Goal: Information Seeking & Learning: Learn about a topic

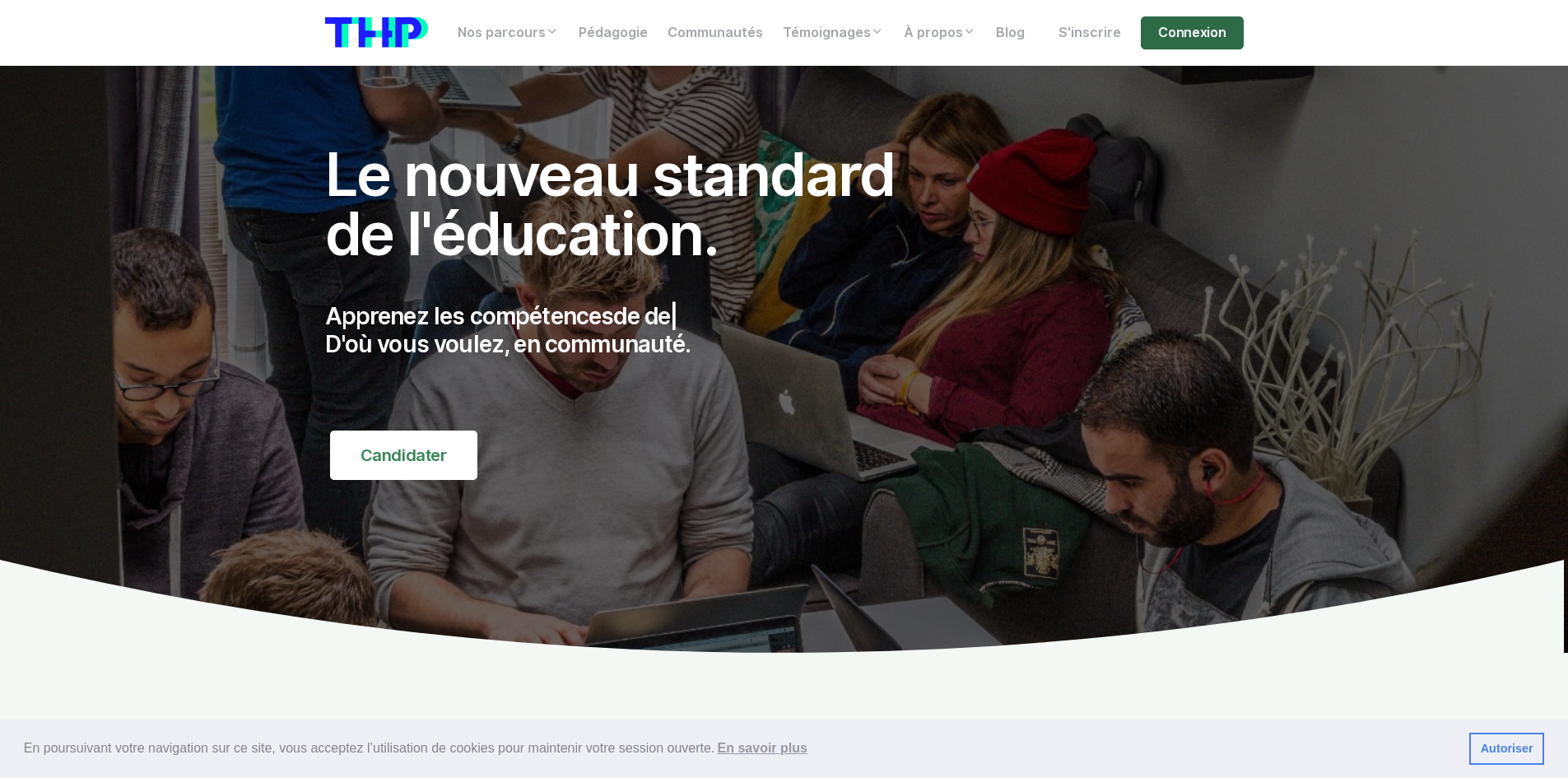
click at [1203, 27] on link "Connexion" at bounding box center [1192, 32] width 103 height 33
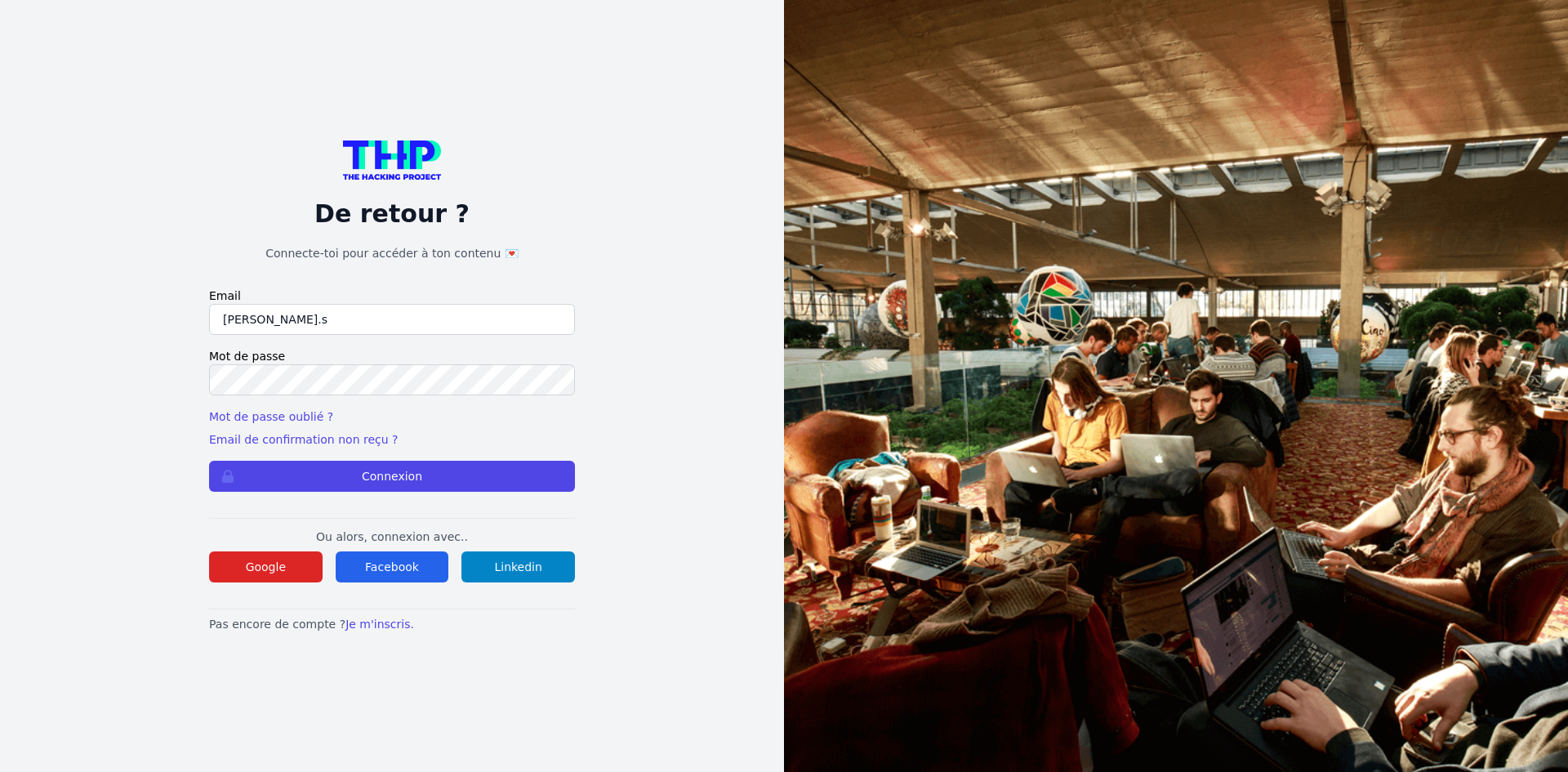
type input "godel.s@outlook.fr"
click at [209, 460] on button "Connexion" at bounding box center [392, 475] width 366 height 31
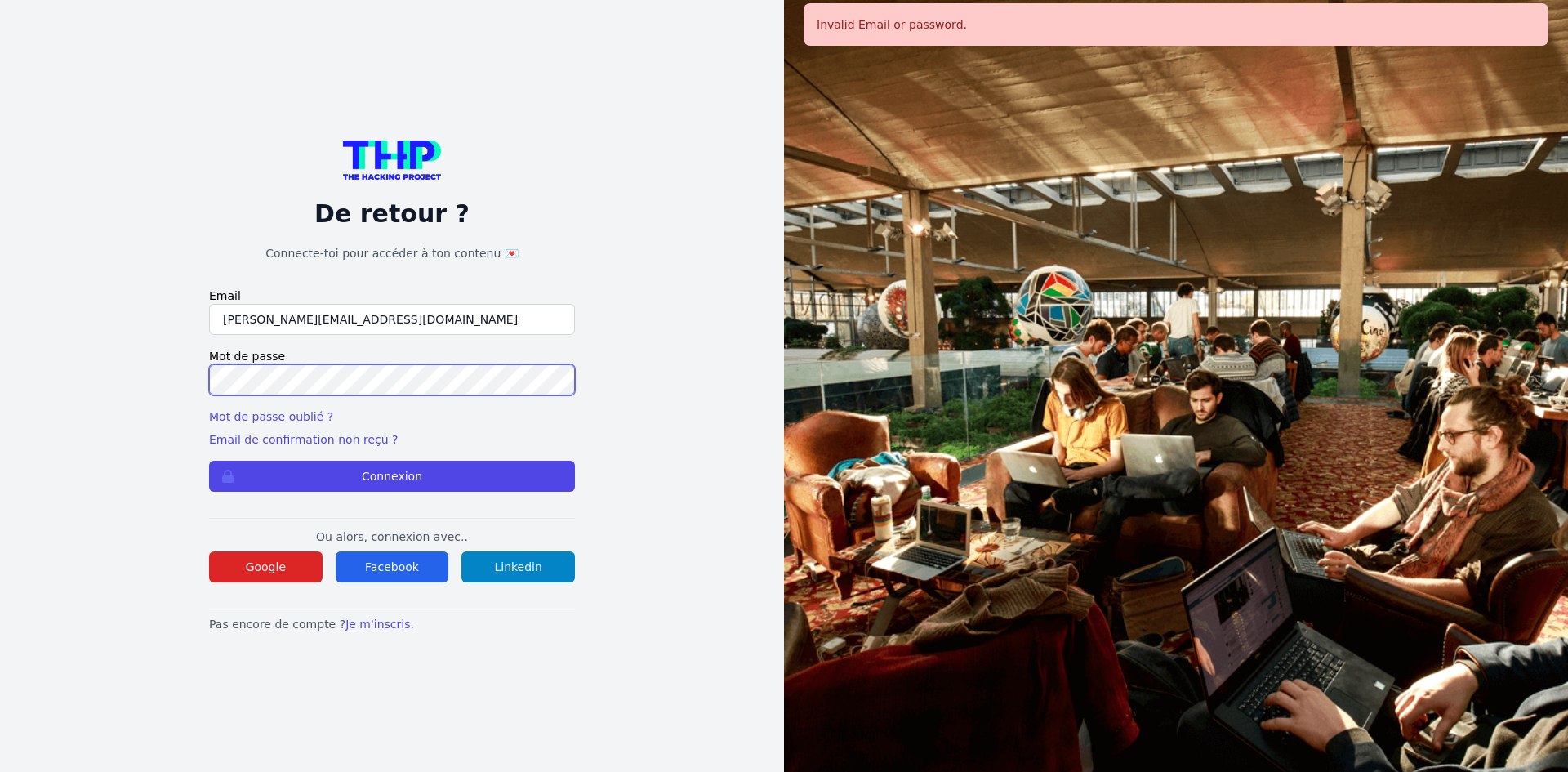
click at [209, 460] on button "Connexion" at bounding box center [392, 475] width 366 height 31
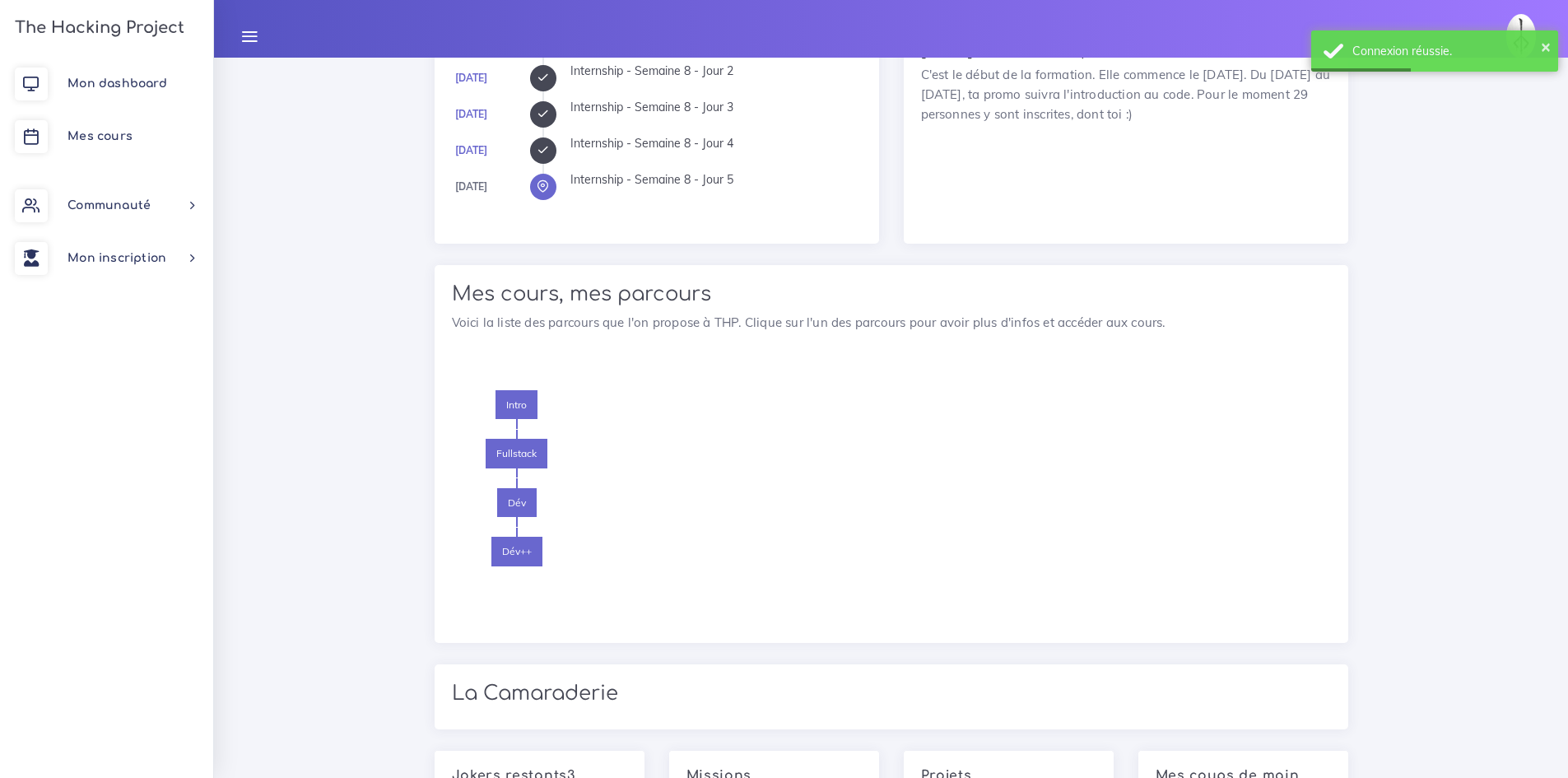
scroll to position [823, 0]
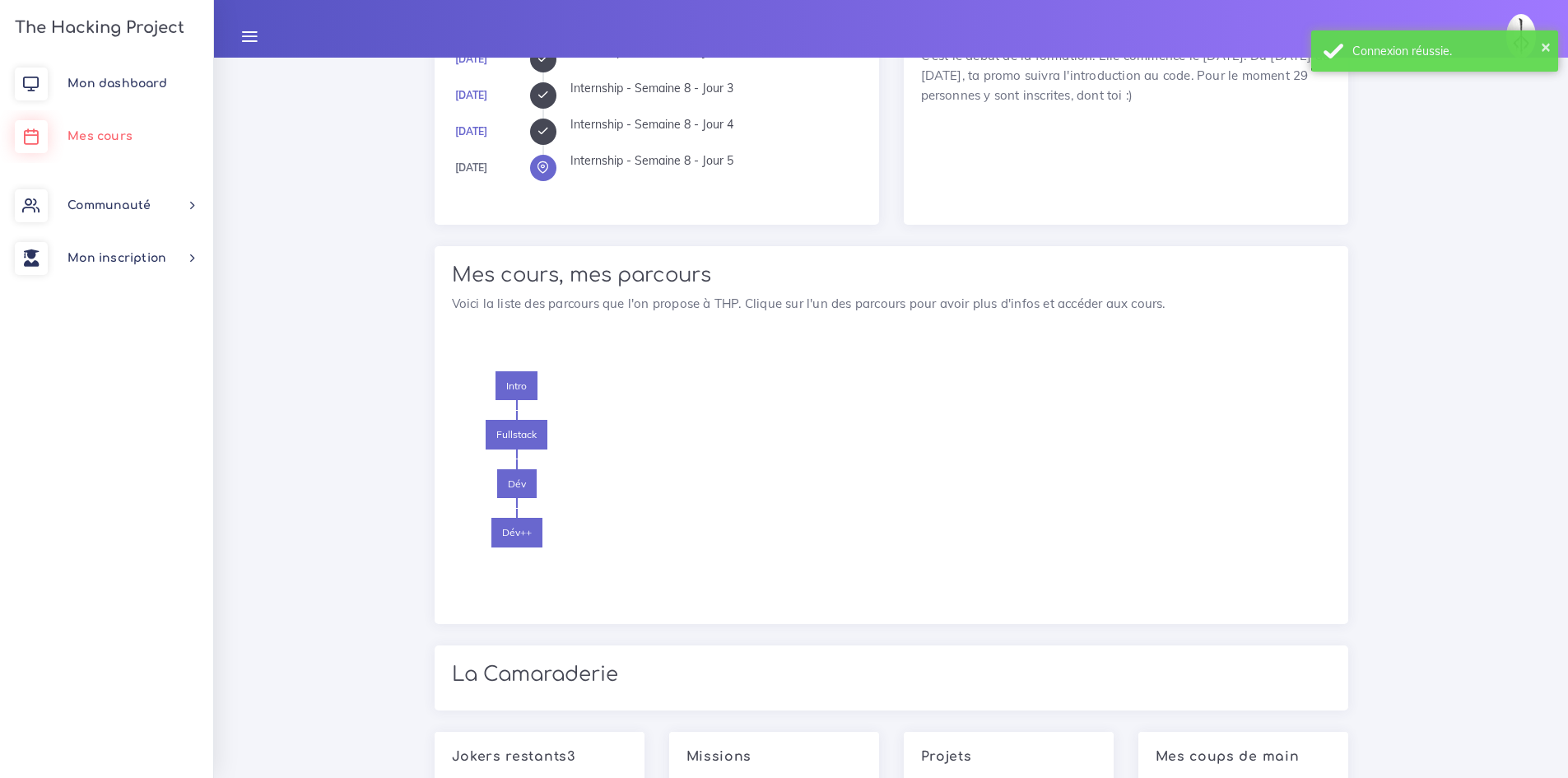
click at [119, 130] on span "Mes cours" at bounding box center [100, 136] width 65 height 12
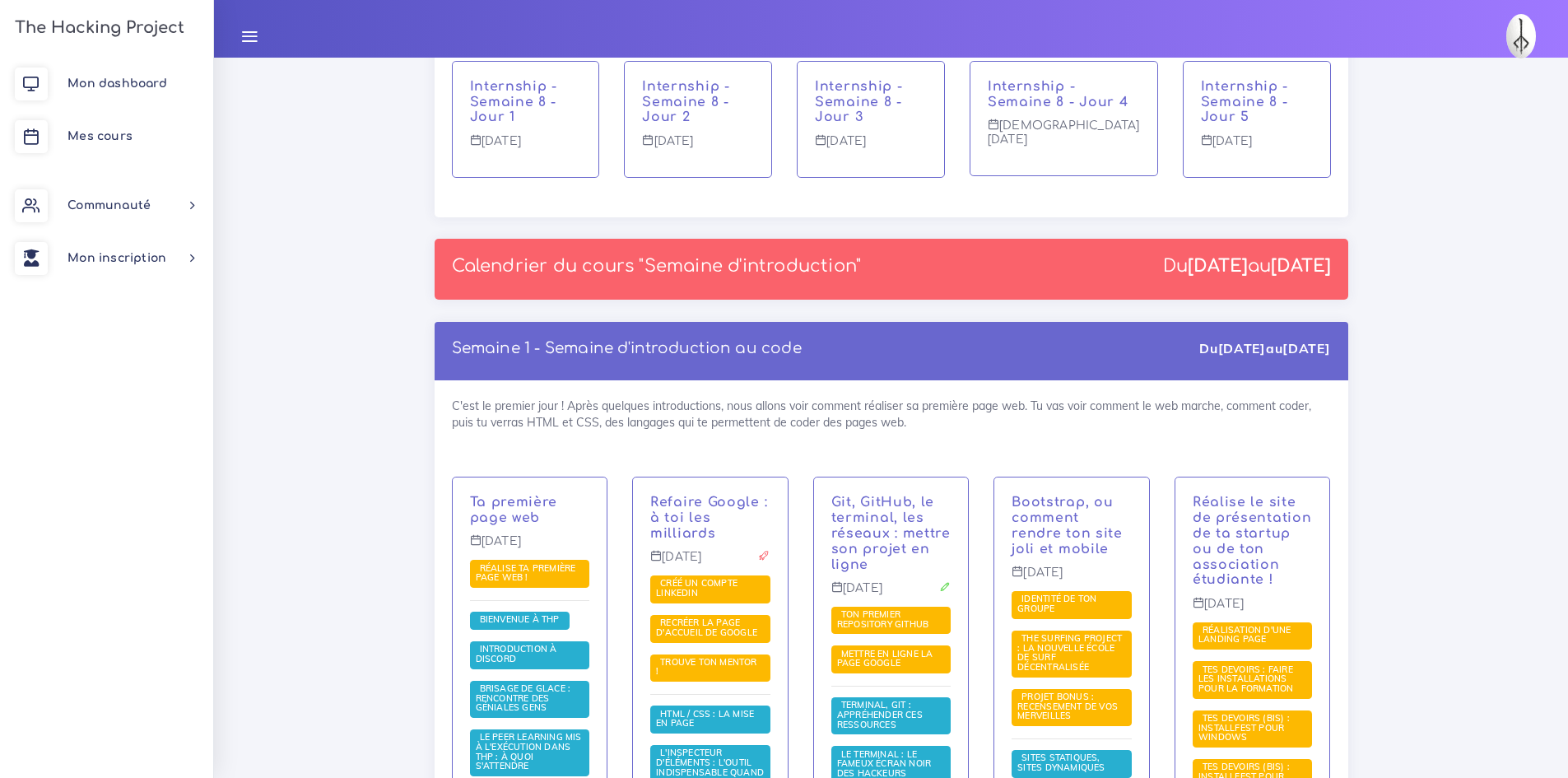
scroll to position [2798, 0]
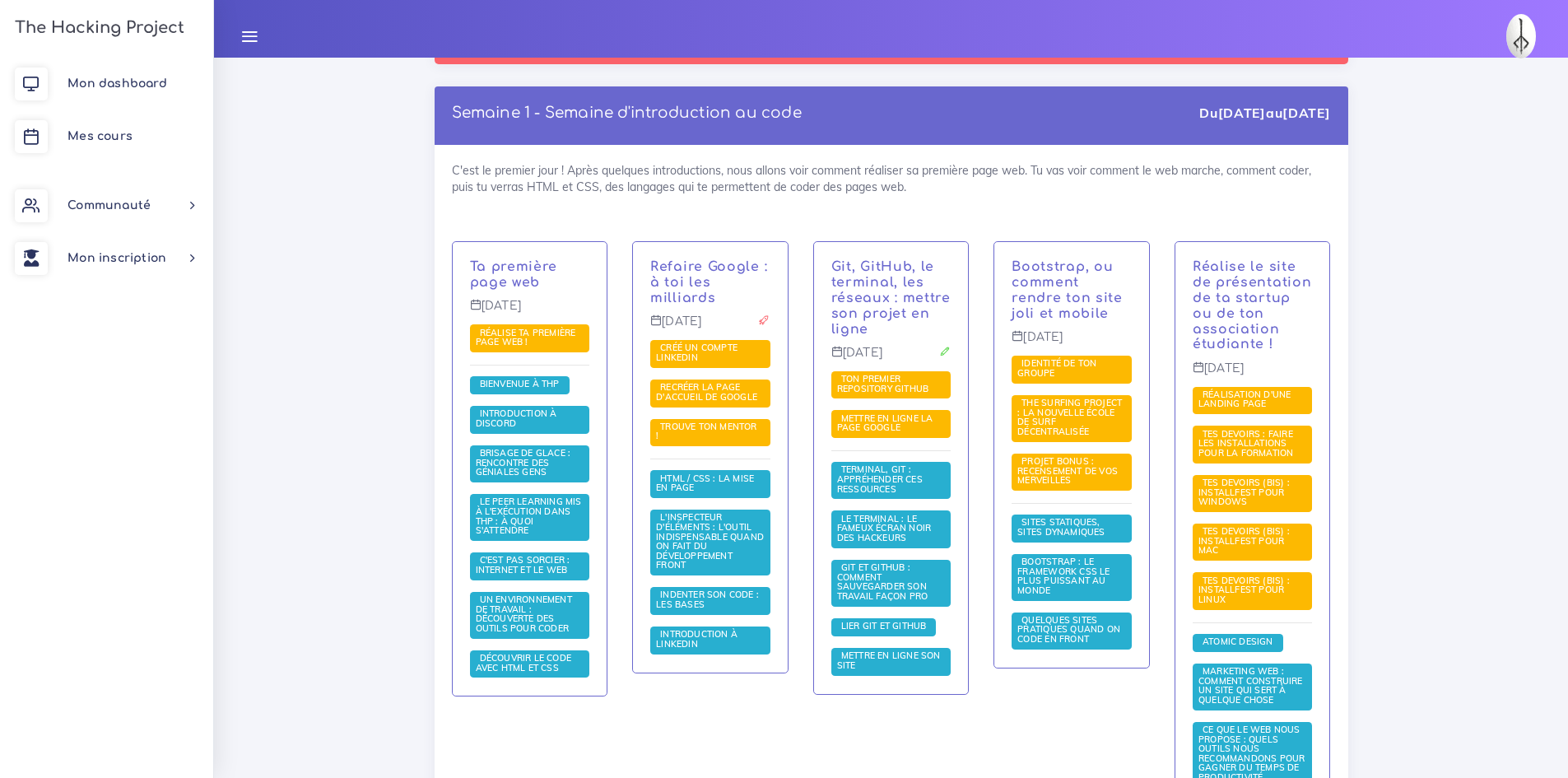
click at [645, 632] on div "Refaire Google : à toi les milliards Mardi 26 mar. Créé un compte LinkedIn Recr…" at bounding box center [710, 621] width 181 height 761
click at [928, 693] on div "Git, GitHub, le terminal, les réseaux : mettre son projet en ligne Mercredi 27 …" at bounding box center [891, 621] width 181 height 761
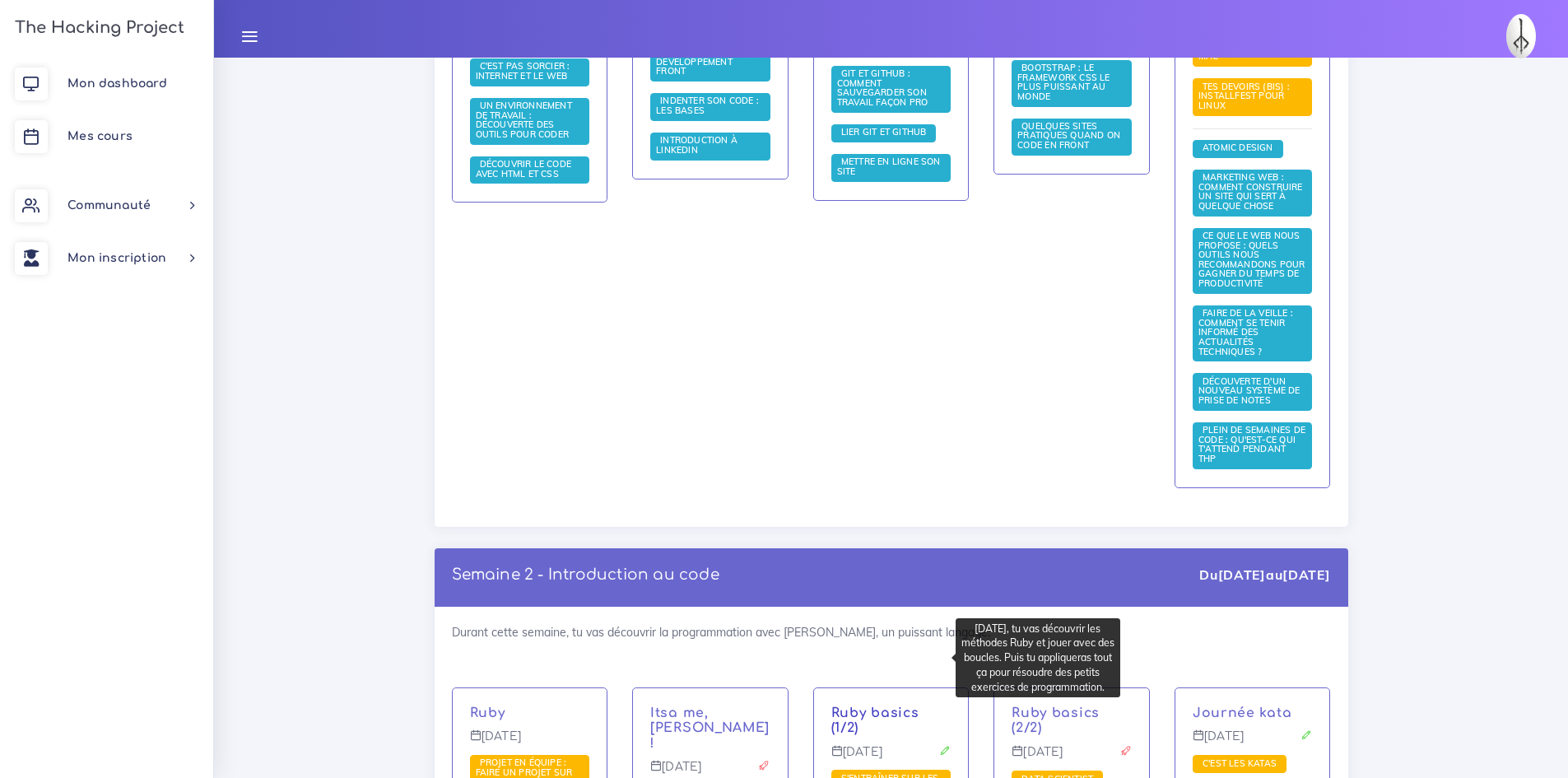
scroll to position [2797, 0]
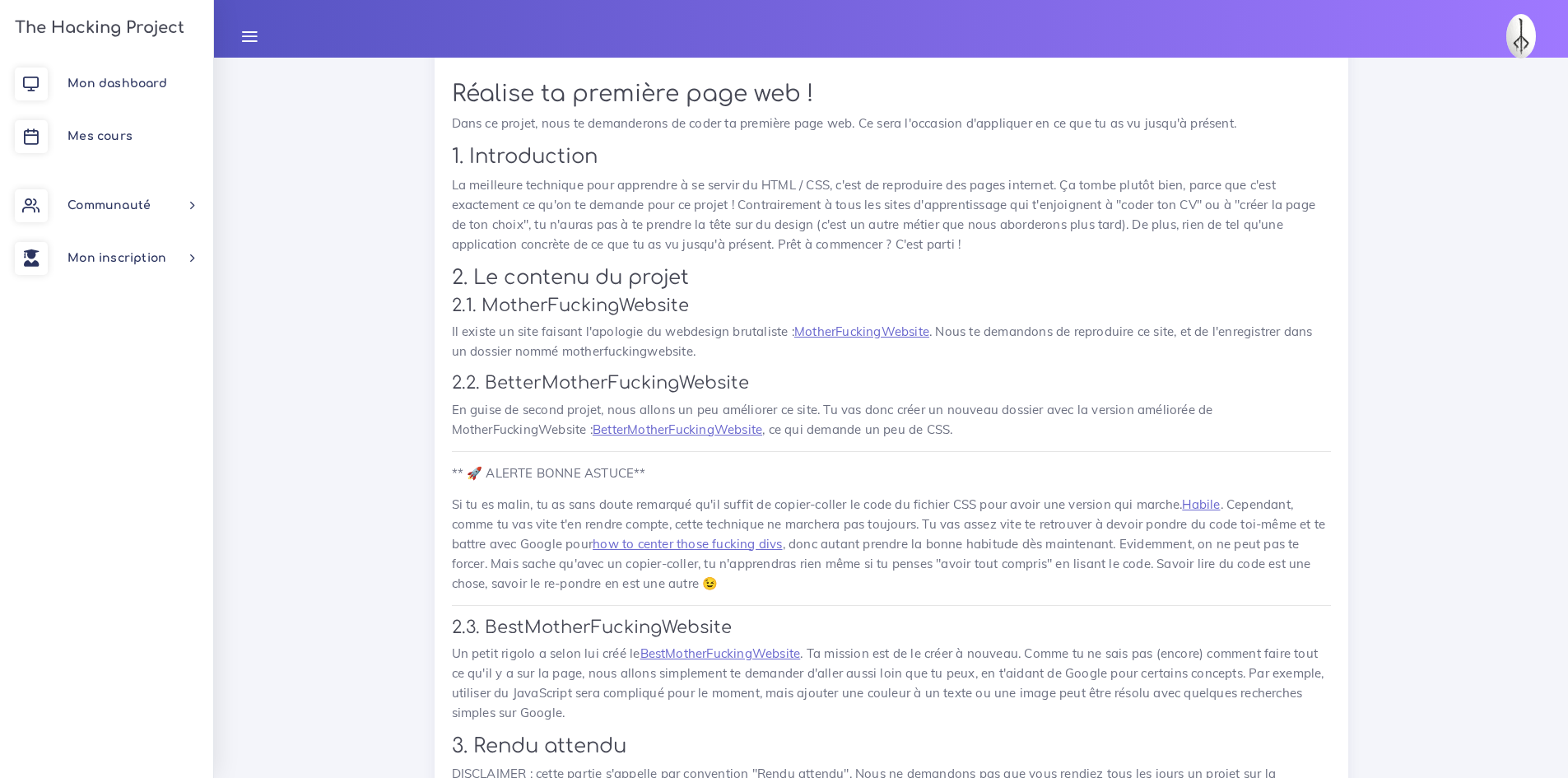
scroll to position [988, 0]
drag, startPoint x: 735, startPoint y: 481, endPoint x: 1255, endPoint y: 486, distance: 520.0
click at [1255, 493] on p "Si tu es malin, tu as sans doute remarqué qu'il suffit de copier-coller le code…" at bounding box center [891, 543] width 879 height 99
drag, startPoint x: 667, startPoint y: 501, endPoint x: 963, endPoint y: 502, distance: 296.0
click at [963, 502] on p "Si tu es malin, tu as sans doute remarqué qu'il suffit de copier-coller le code…" at bounding box center [891, 543] width 879 height 99
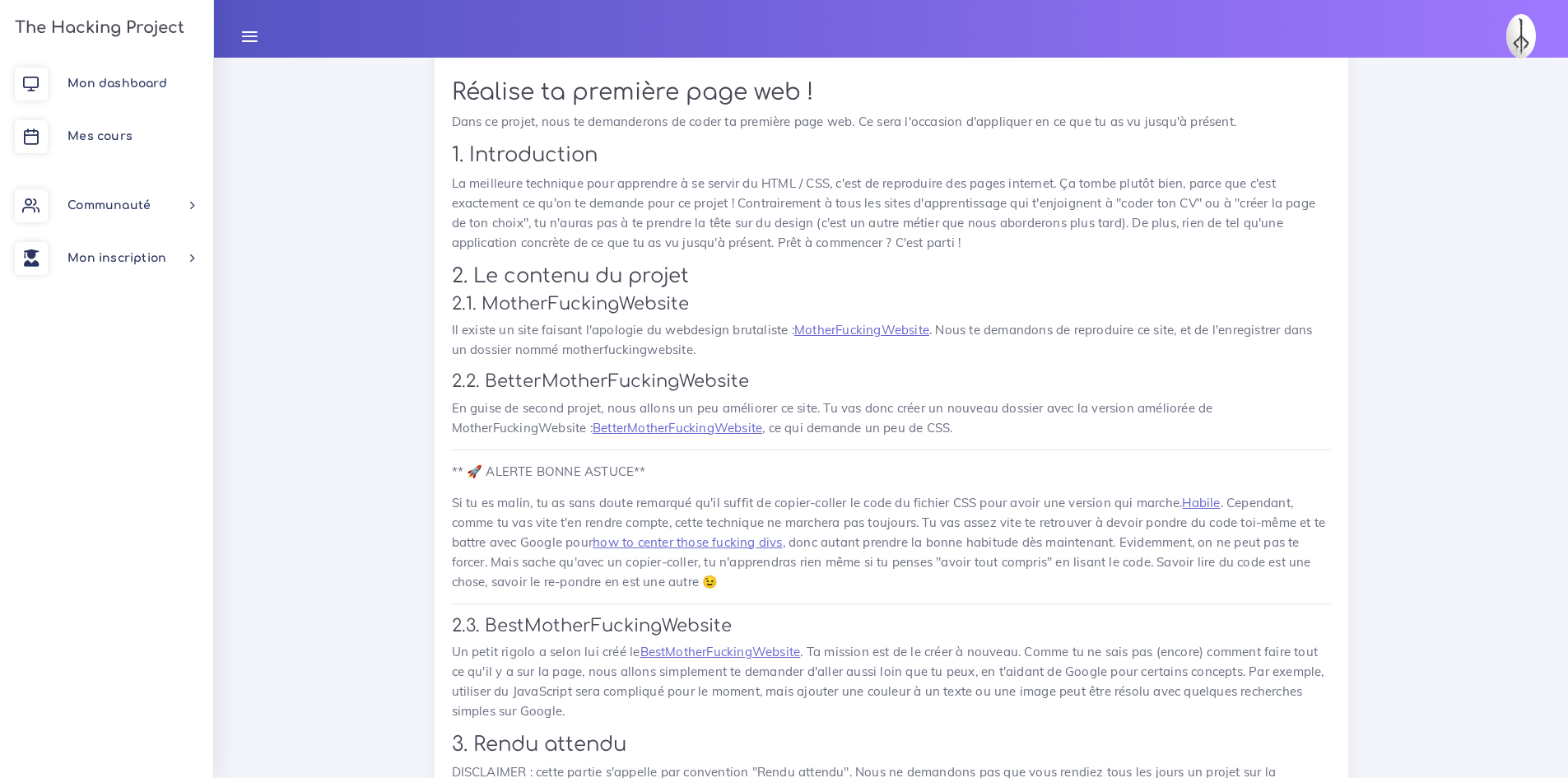
click at [899, 559] on p "Si tu es malin, tu as sans doute remarqué qu'il suffit de copier-coller le code…" at bounding box center [891, 543] width 879 height 99
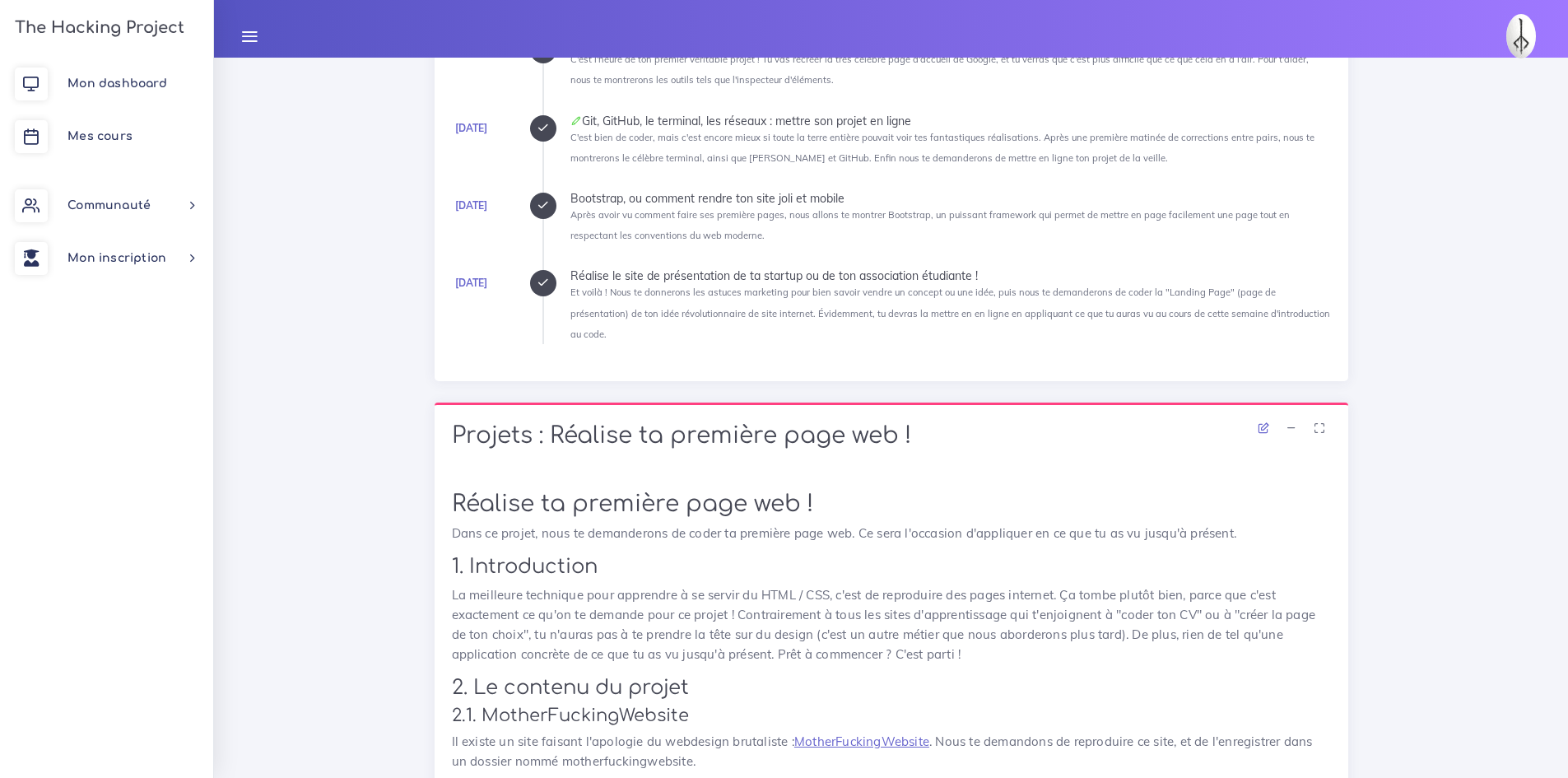
scroll to position [823, 0]
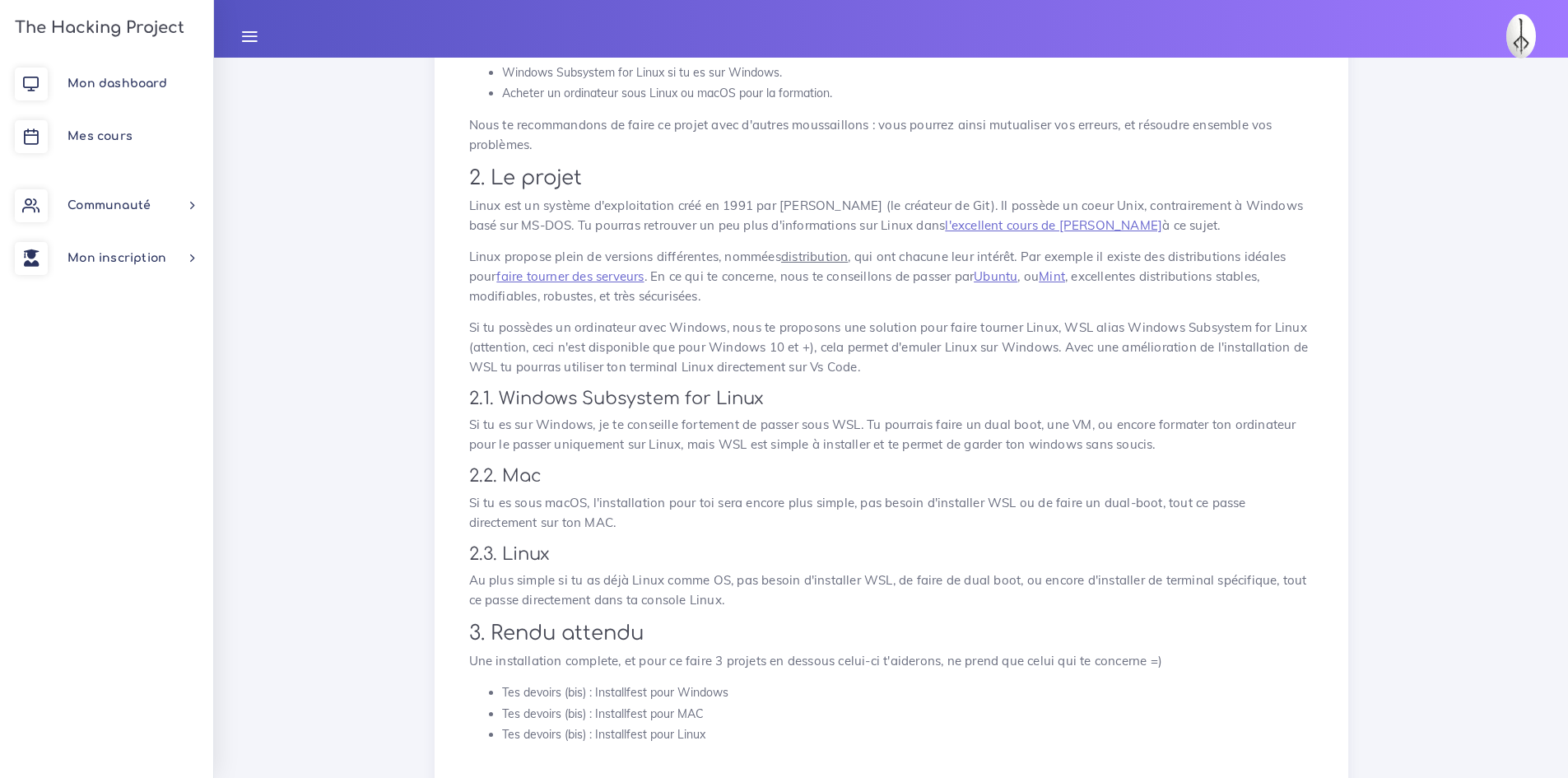
scroll to position [412, 0]
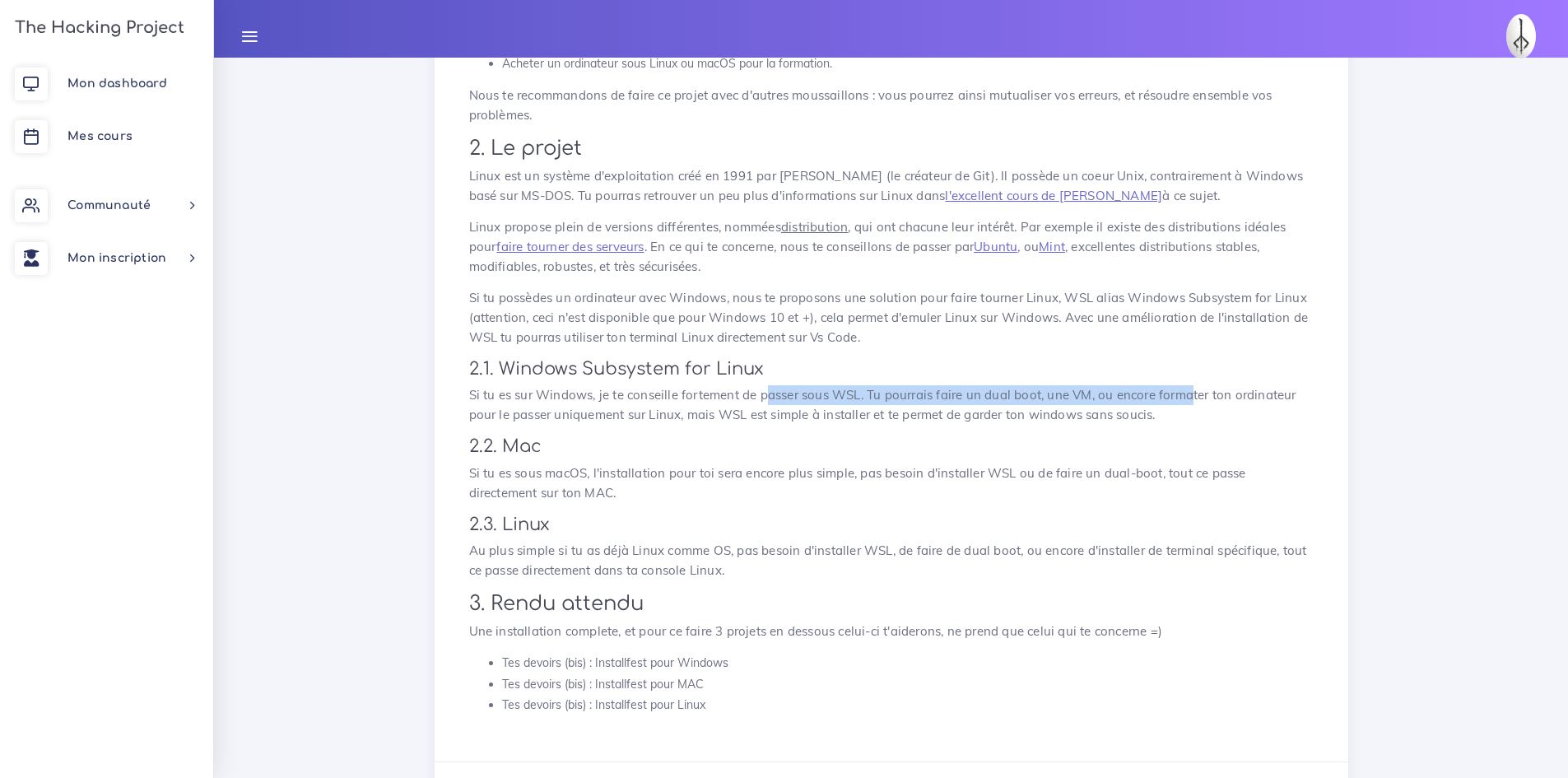
drag, startPoint x: 767, startPoint y: 398, endPoint x: 1242, endPoint y: 394, distance: 475.0
click at [1203, 391] on p "Si tu es sur Windows, je te conseille fortement de passer sous WSL. Tu pourrais…" at bounding box center [891, 405] width 845 height 40
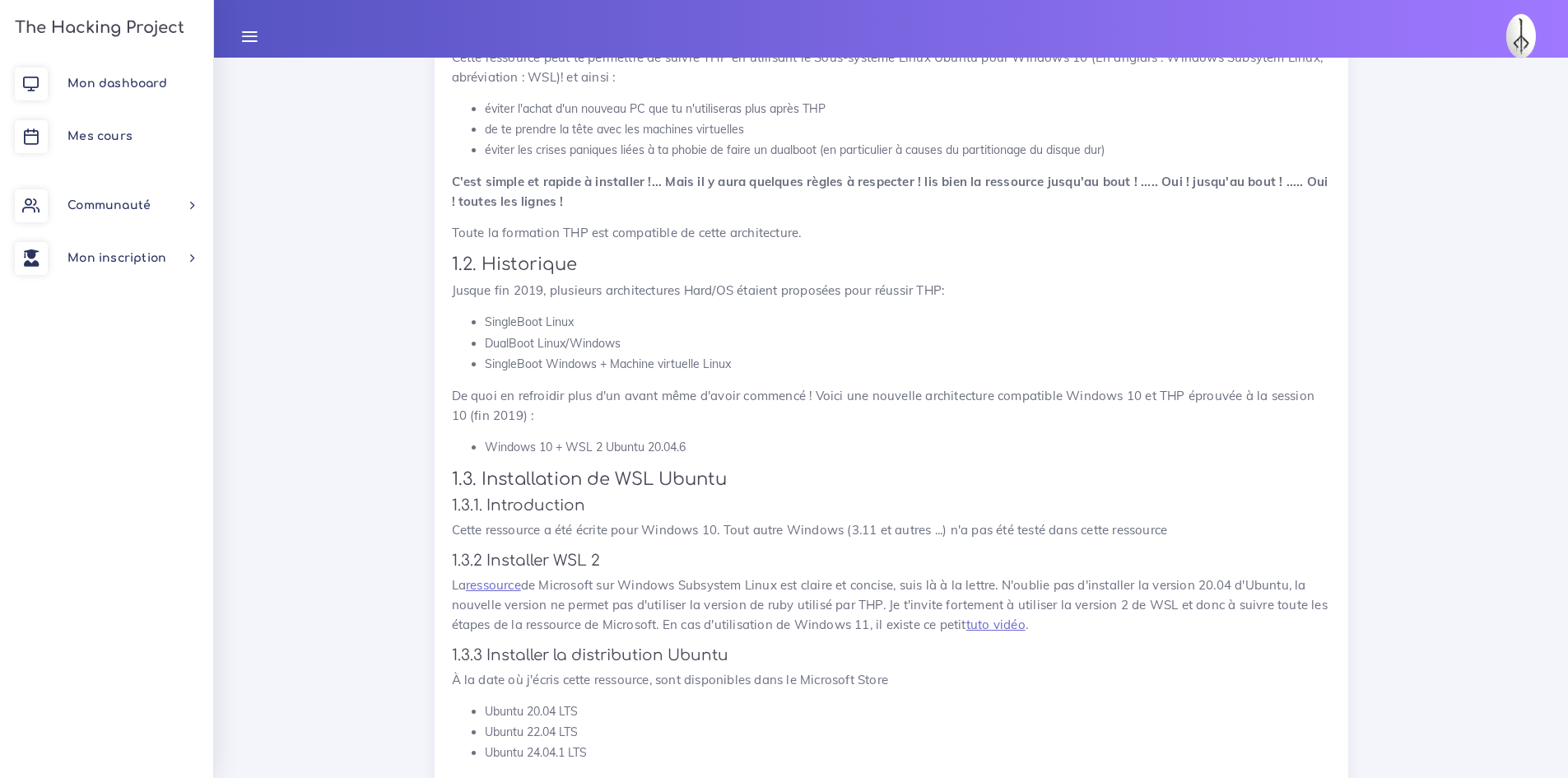
scroll to position [4444, 0]
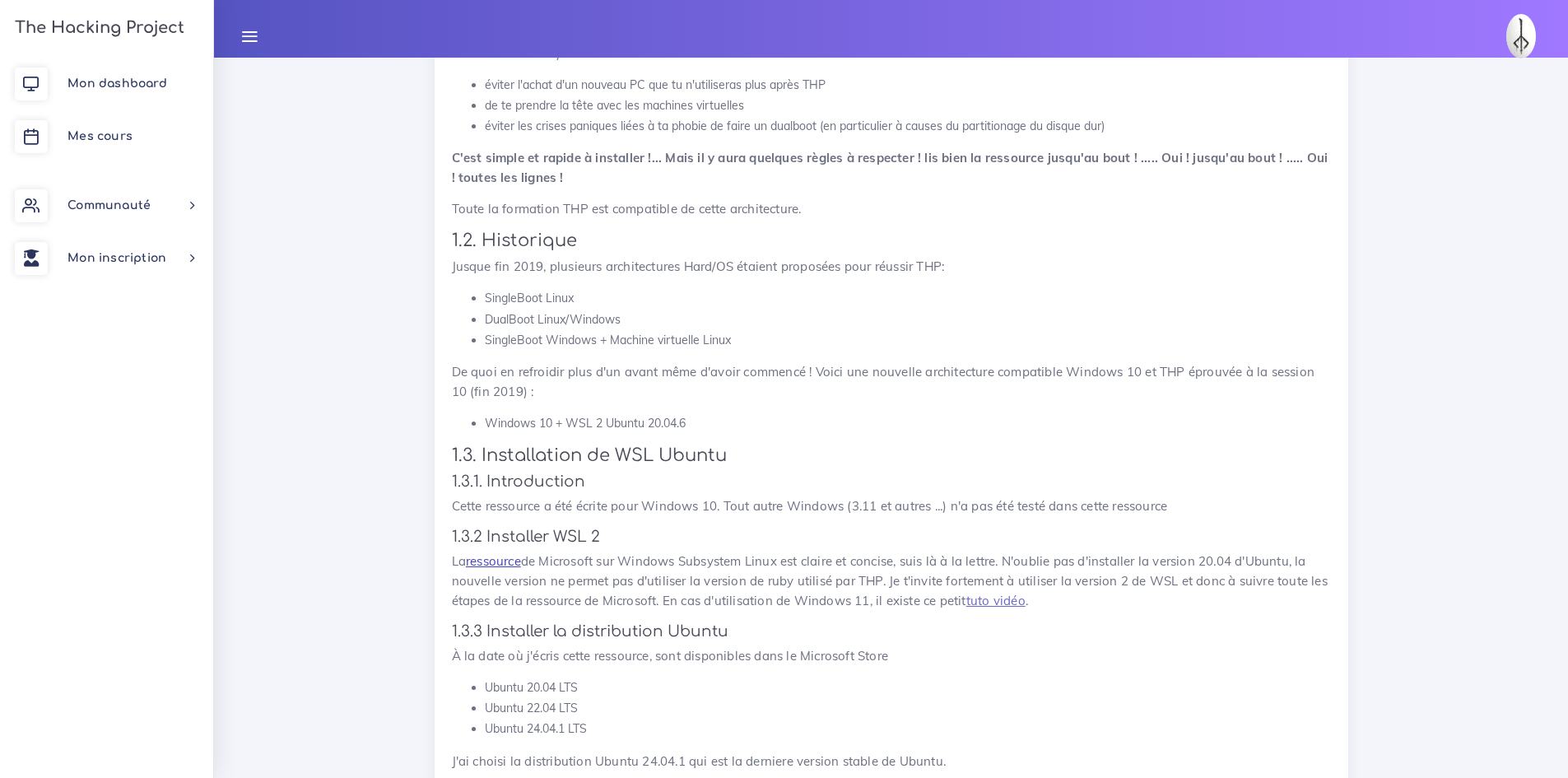
click at [493, 554] on link "ressource" at bounding box center [494, 561] width 55 height 15
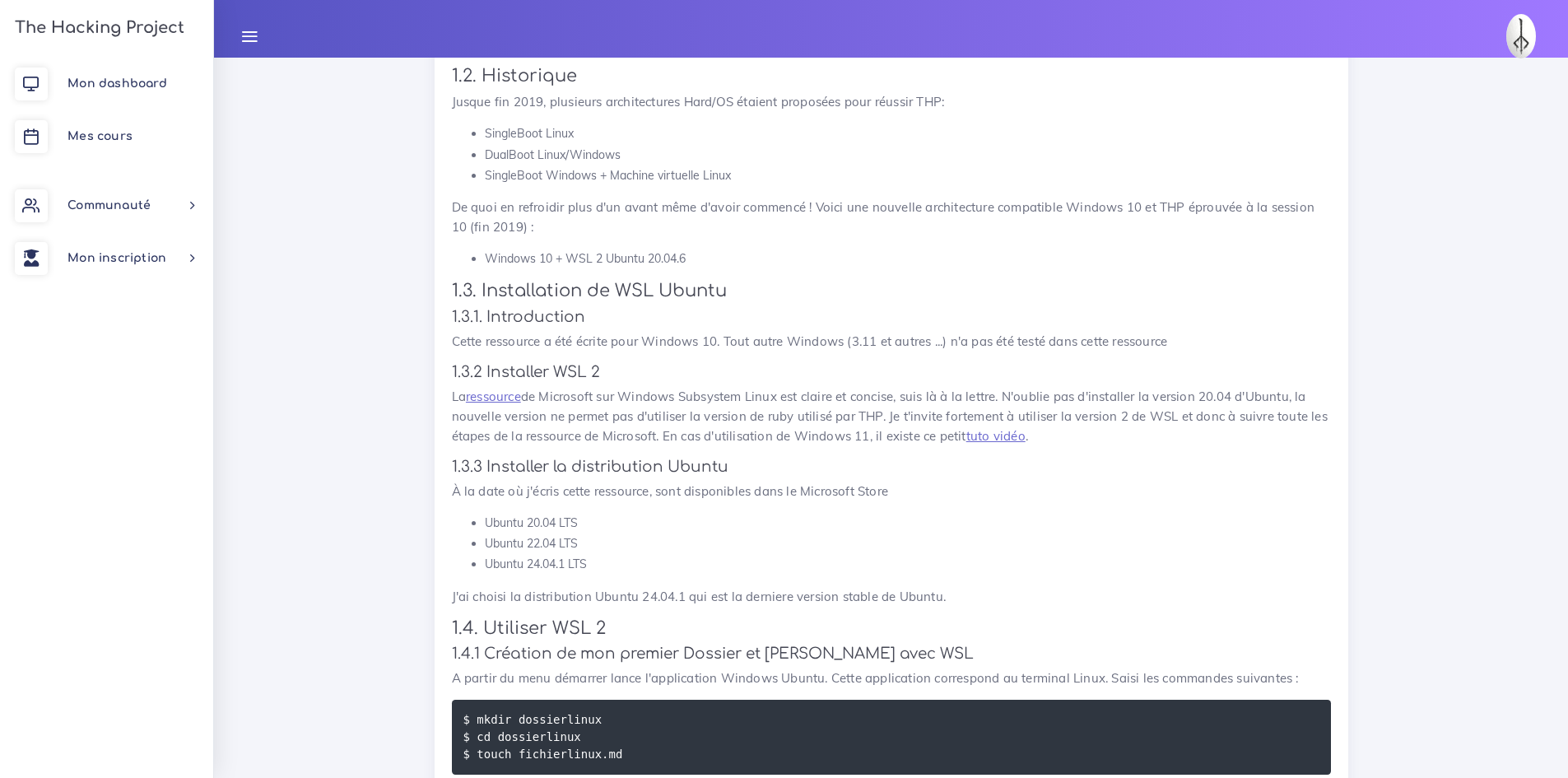
scroll to position [4691, 0]
